Goal: Task Accomplishment & Management: Manage account settings

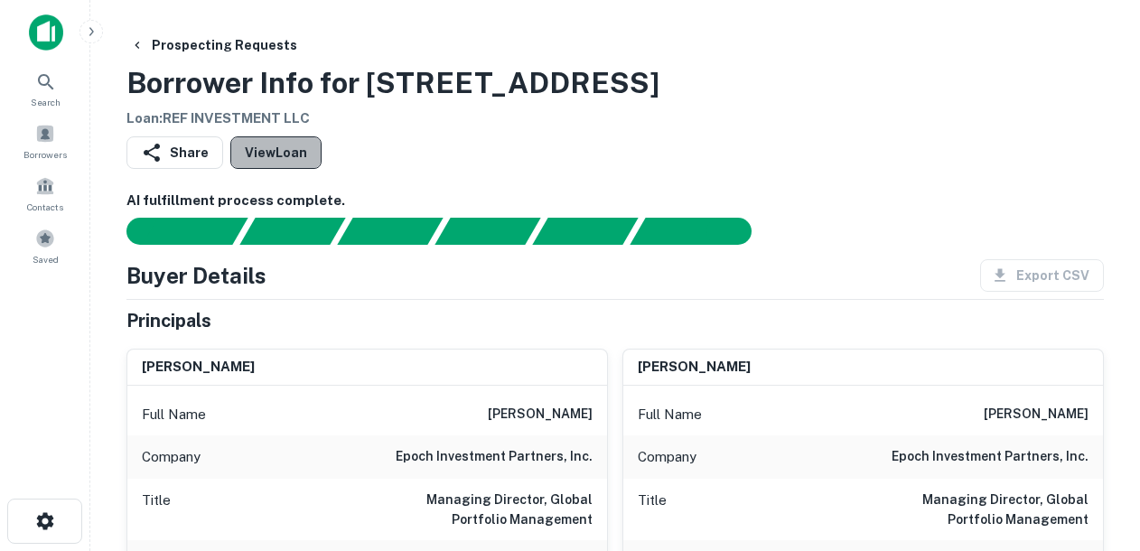
click at [284, 157] on link "View Loan" at bounding box center [275, 152] width 91 height 33
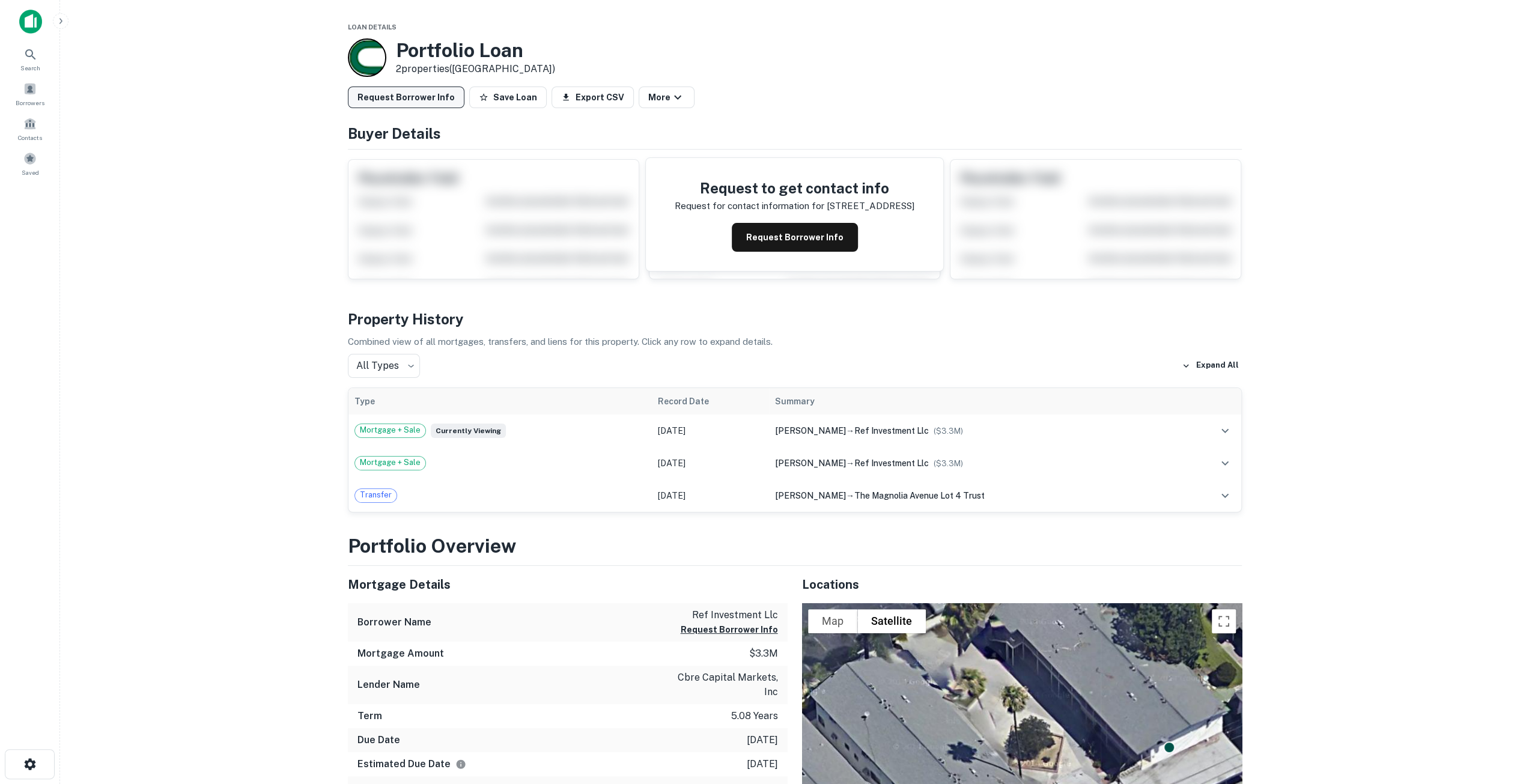
click at [434, 99] on button "Request Borrower Info" at bounding box center [406, 97] width 116 height 22
click at [482, 98] on button "Save Loan" at bounding box center [468, 97] width 78 height 22
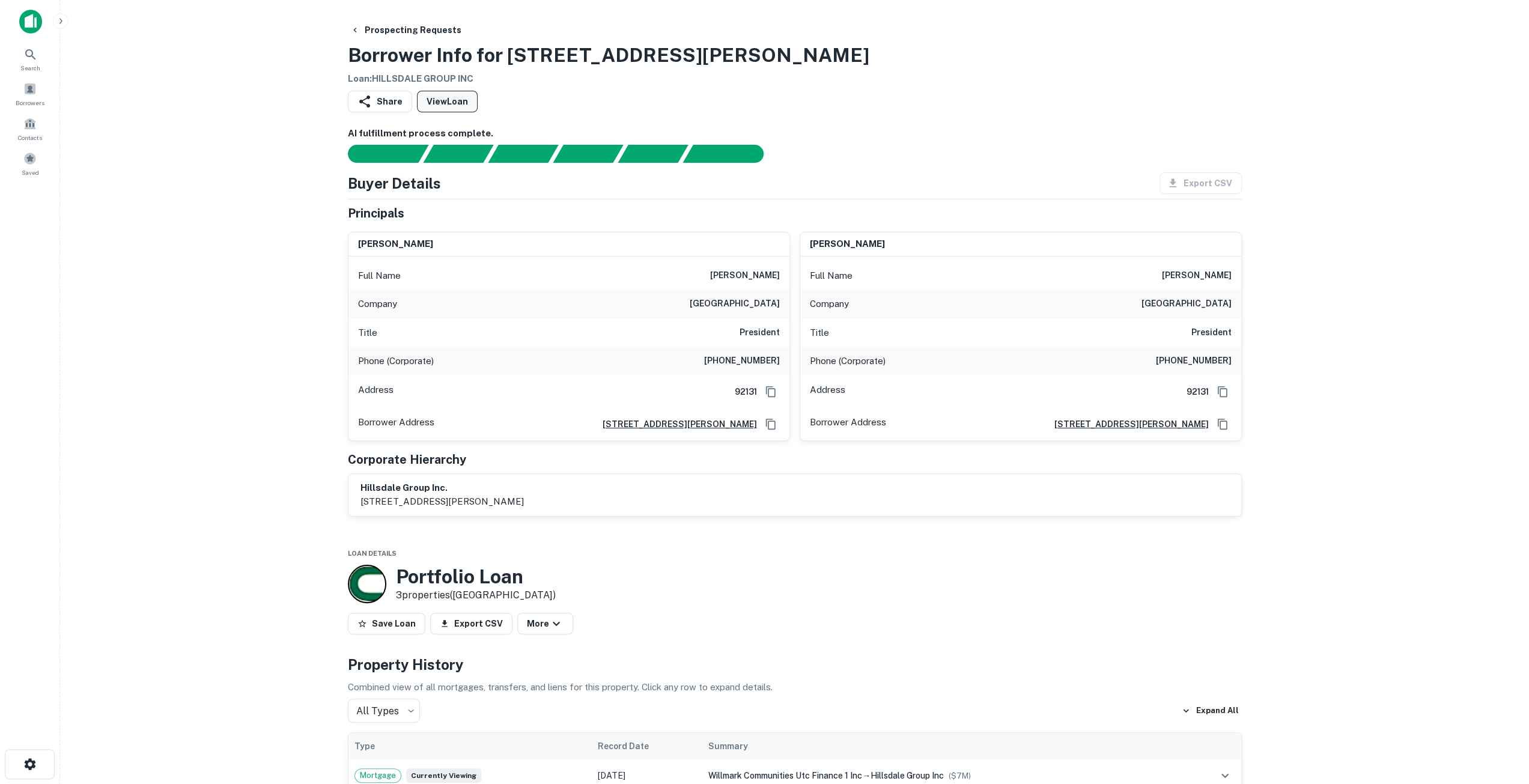
click at [436, 104] on link "View Loan" at bounding box center [447, 101] width 61 height 22
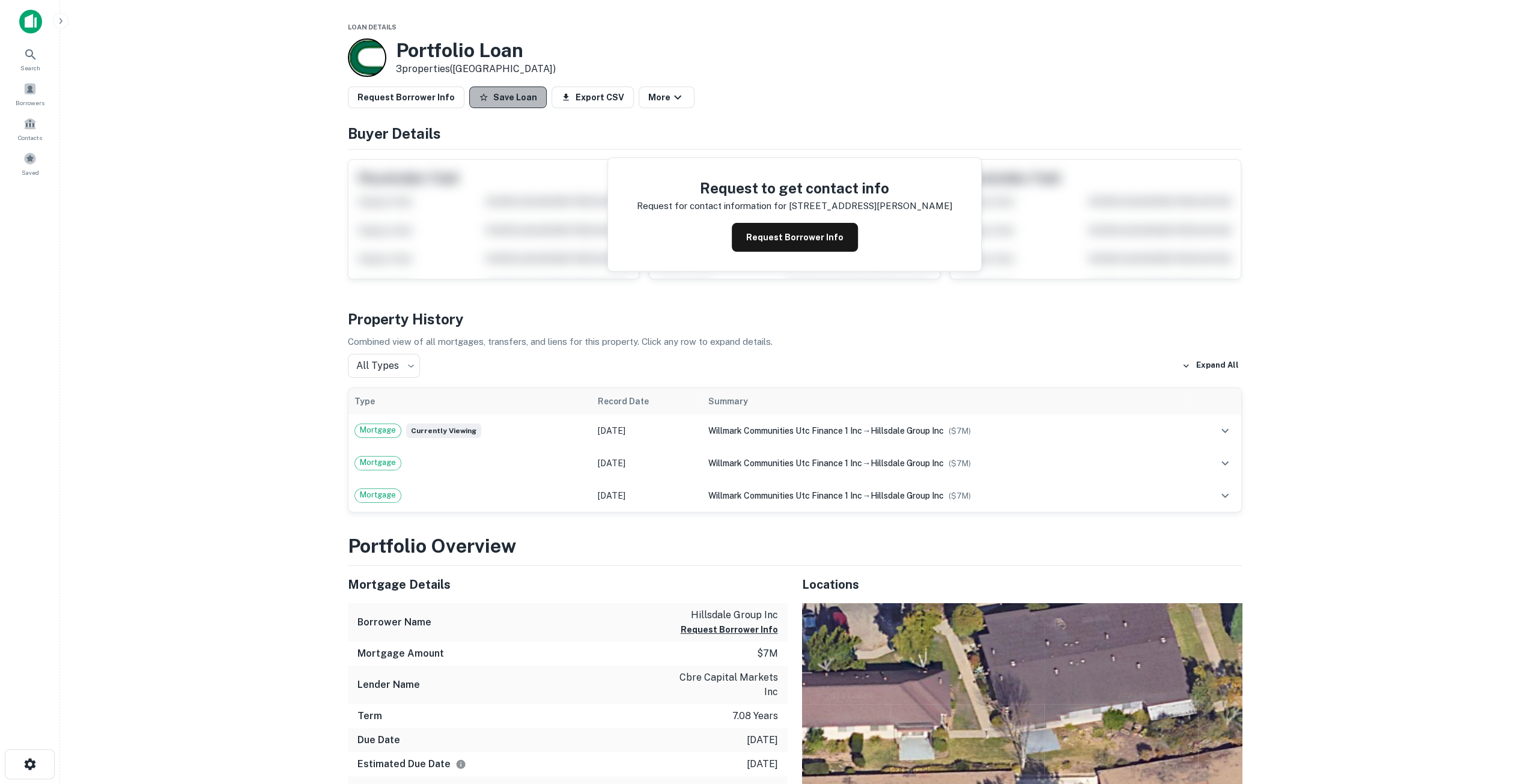
click at [501, 94] on button "Save Loan" at bounding box center [508, 97] width 78 height 22
click at [401, 100] on button "Request Borrower Info" at bounding box center [406, 97] width 116 height 22
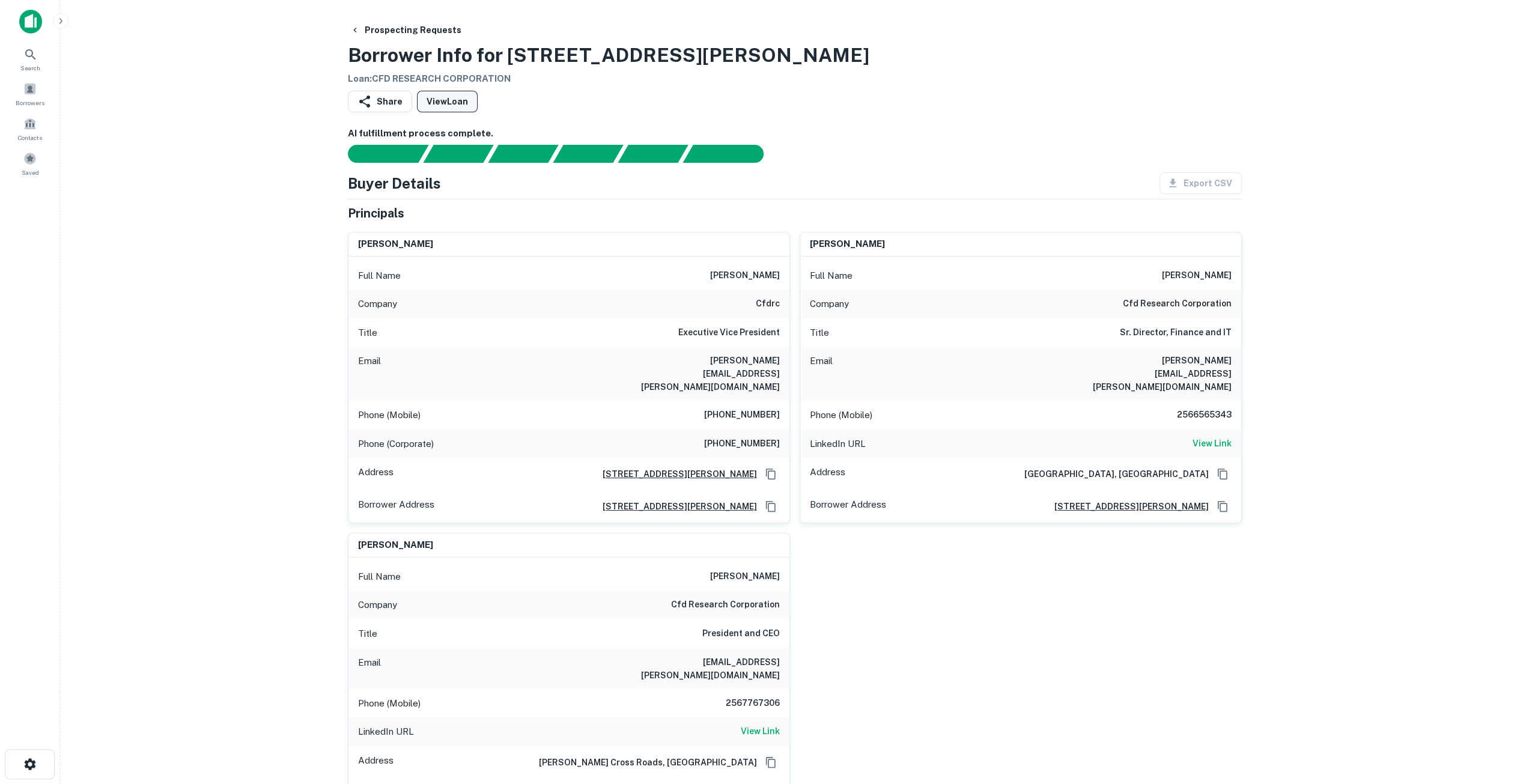
click at [432, 101] on link "View Loan" at bounding box center [447, 101] width 61 height 22
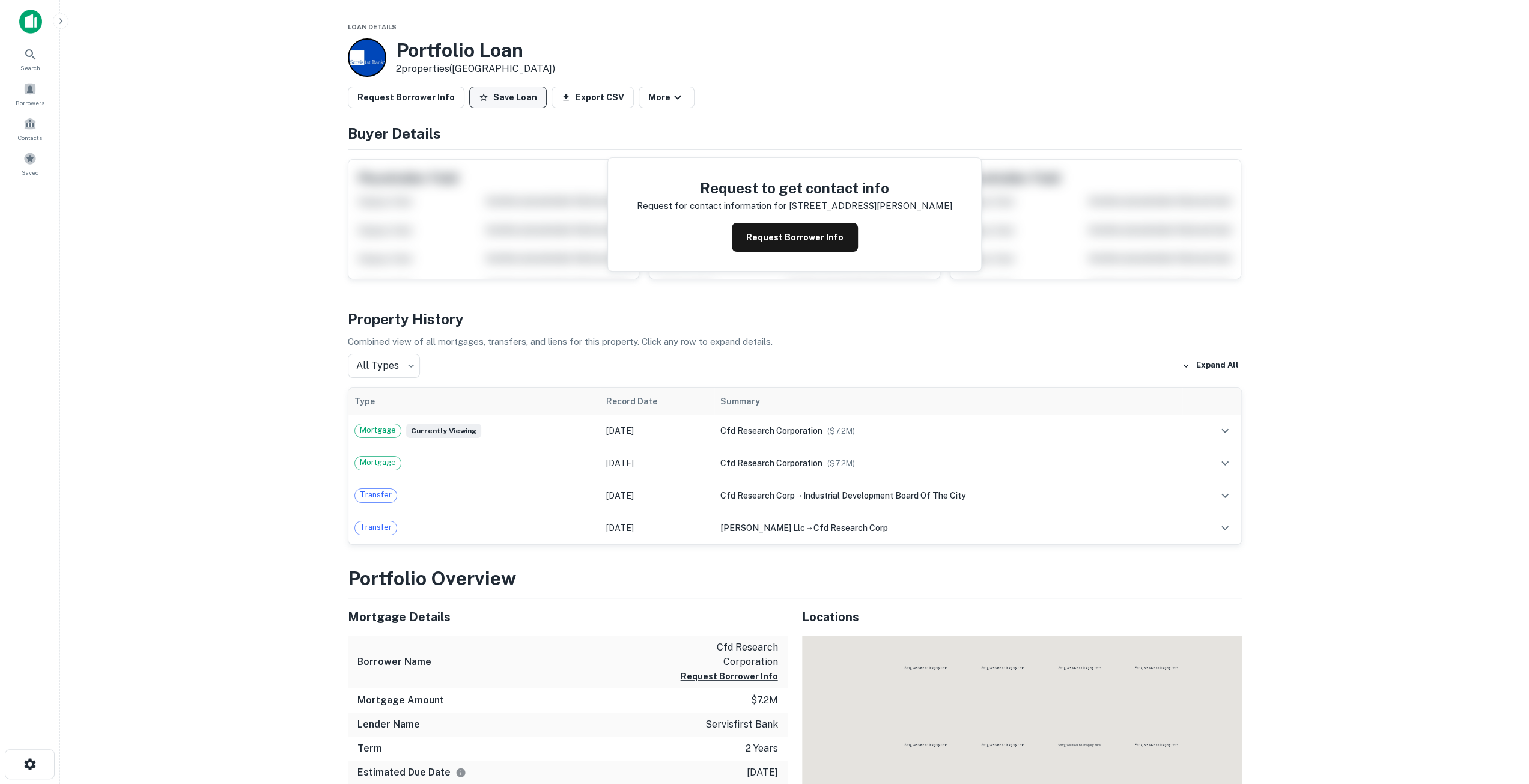
click at [500, 94] on button "Save Loan" at bounding box center [508, 97] width 78 height 22
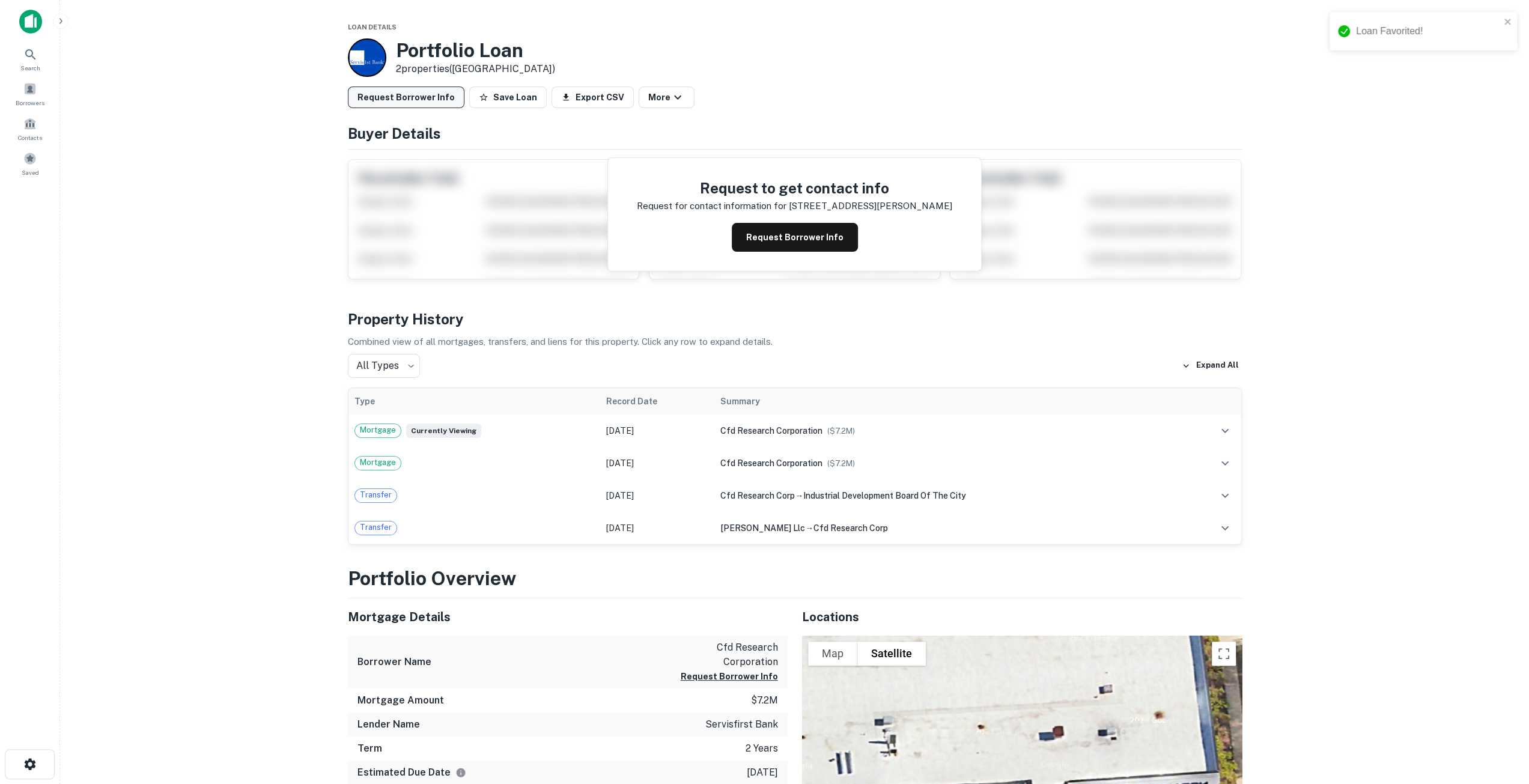
click at [414, 100] on button "Request Borrower Info" at bounding box center [406, 97] width 116 height 22
